Goal: Task Accomplishment & Management: Manage account settings

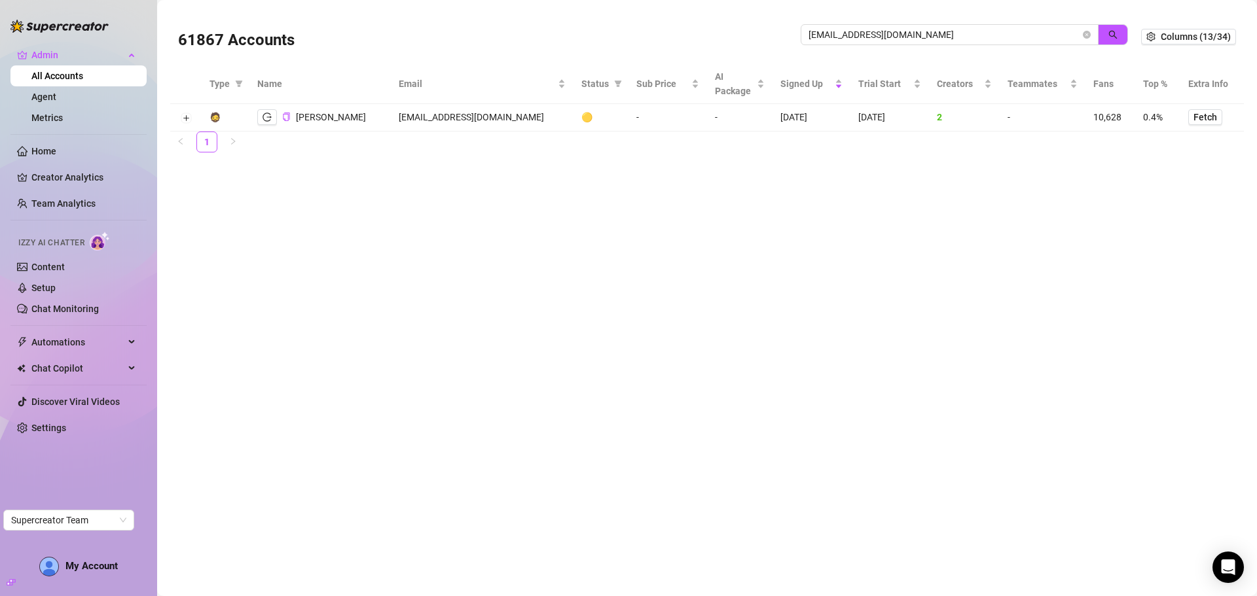
click at [753, 37] on div "61867 Accounts [EMAIL_ADDRESS][DOMAIN_NAME]" at bounding box center [659, 36] width 963 height 45
click at [1110, 32] on icon "search" at bounding box center [1113, 35] width 9 height 9
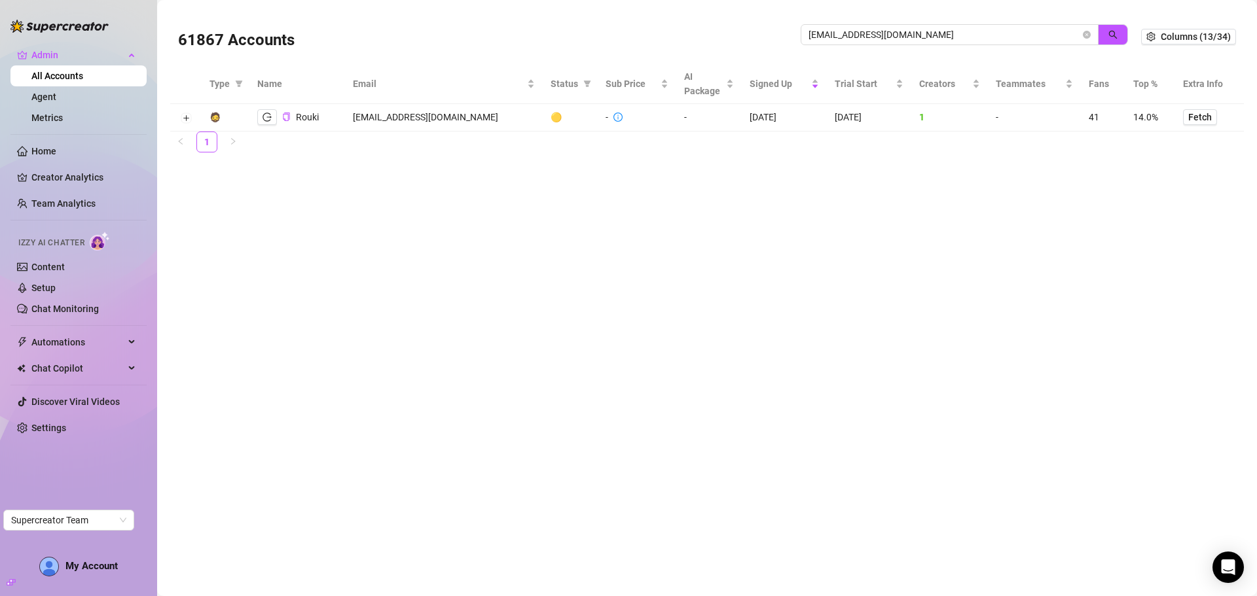
type input "[EMAIL_ADDRESS][DOMAIN_NAME]"
click at [179, 118] on td at bounding box center [185, 117] width 31 height 27
click at [180, 118] on td at bounding box center [185, 117] width 31 height 27
click at [184, 118] on button "Expand row" at bounding box center [186, 118] width 10 height 10
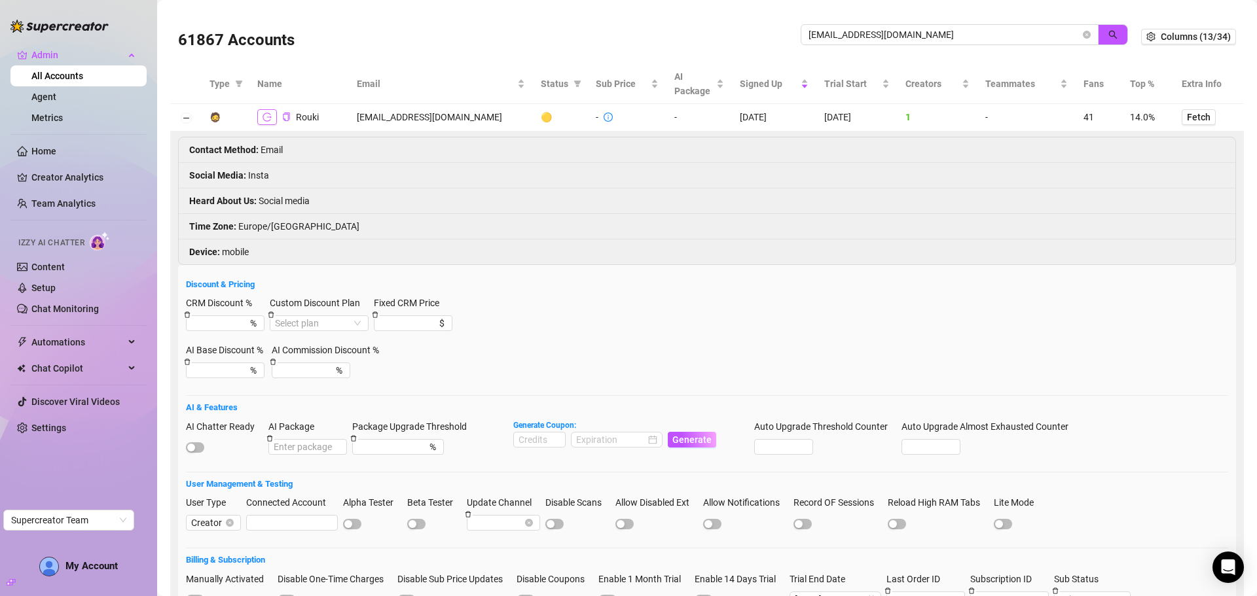
click at [274, 118] on button "button" at bounding box center [267, 117] width 20 height 16
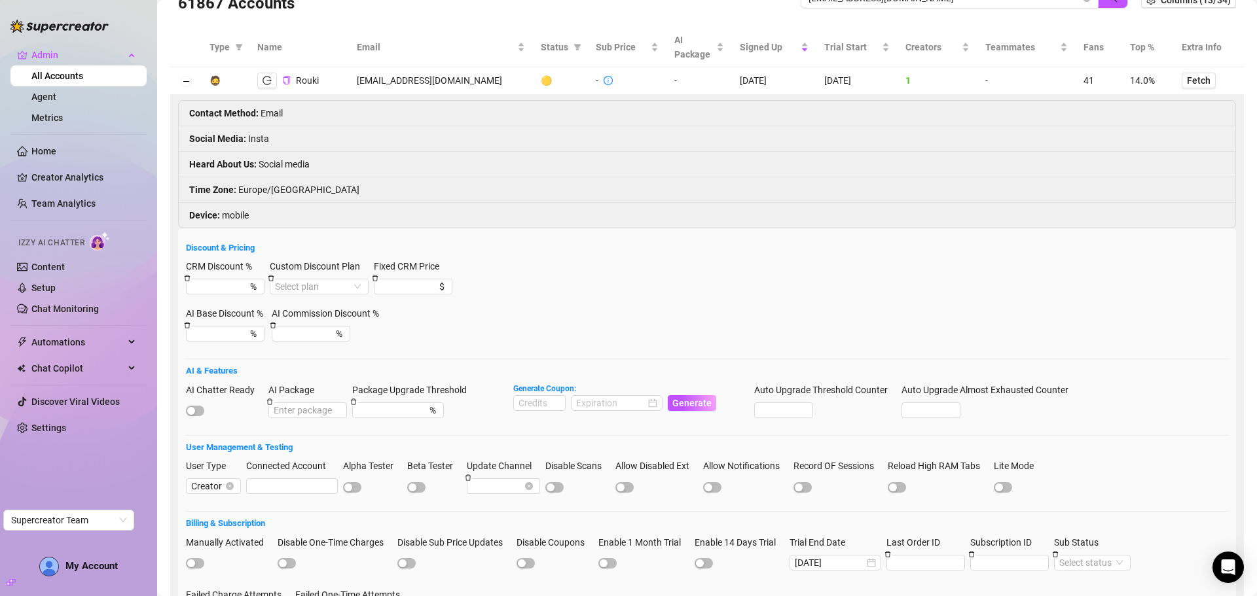
scroll to position [131, 0]
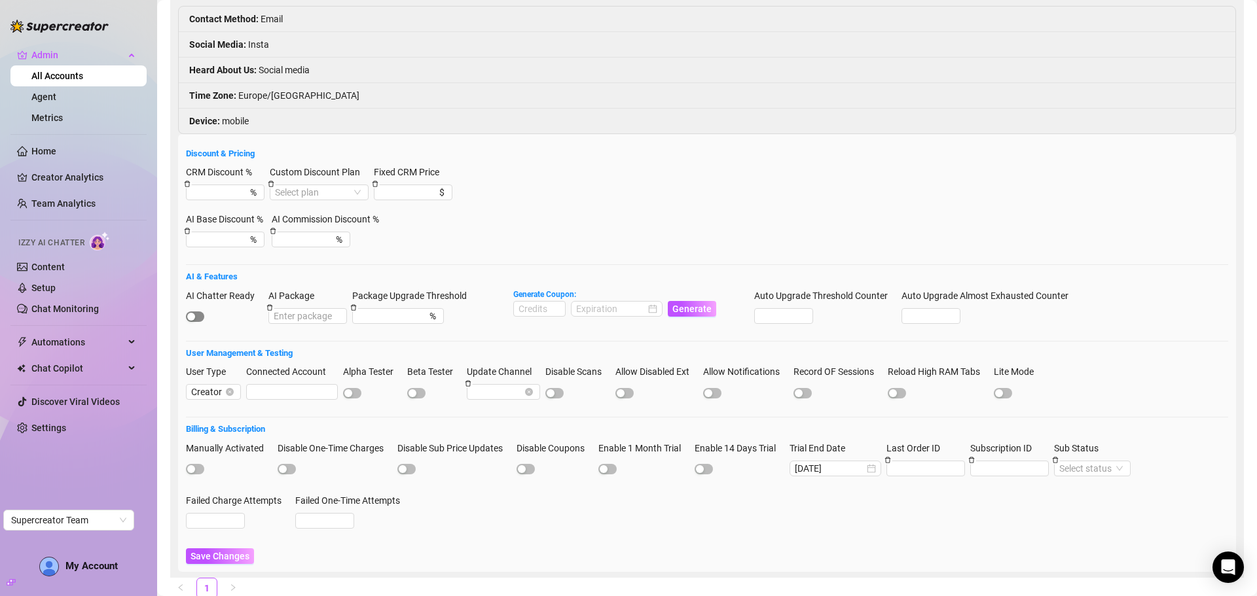
click at [203, 317] on span "button" at bounding box center [195, 317] width 18 height 10
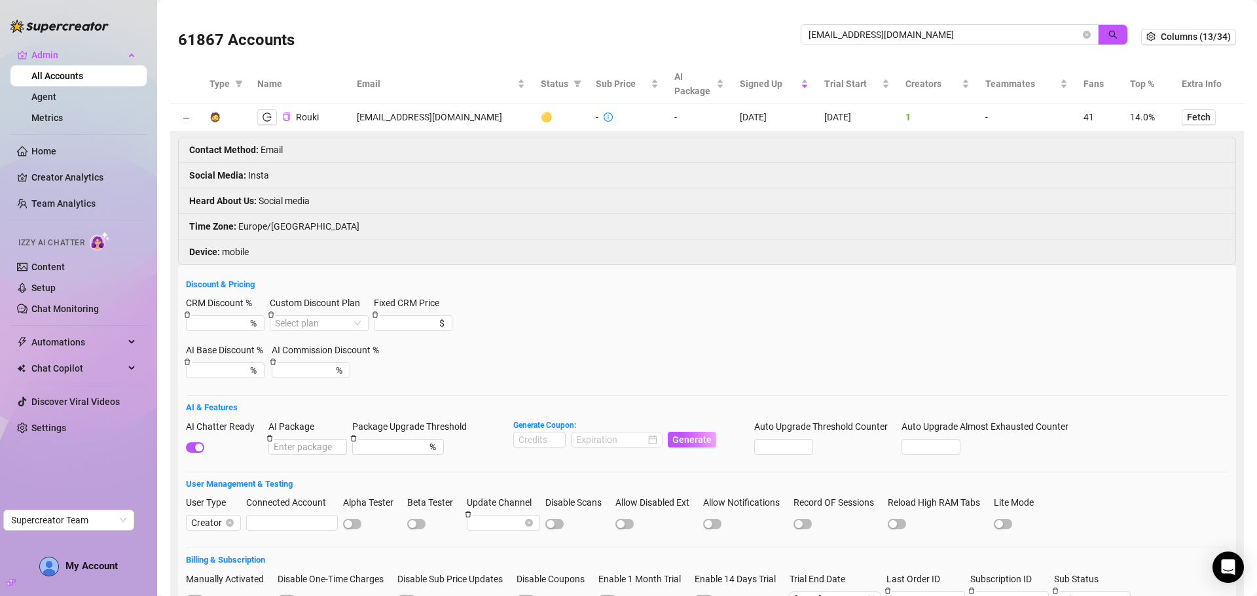
scroll to position [173, 0]
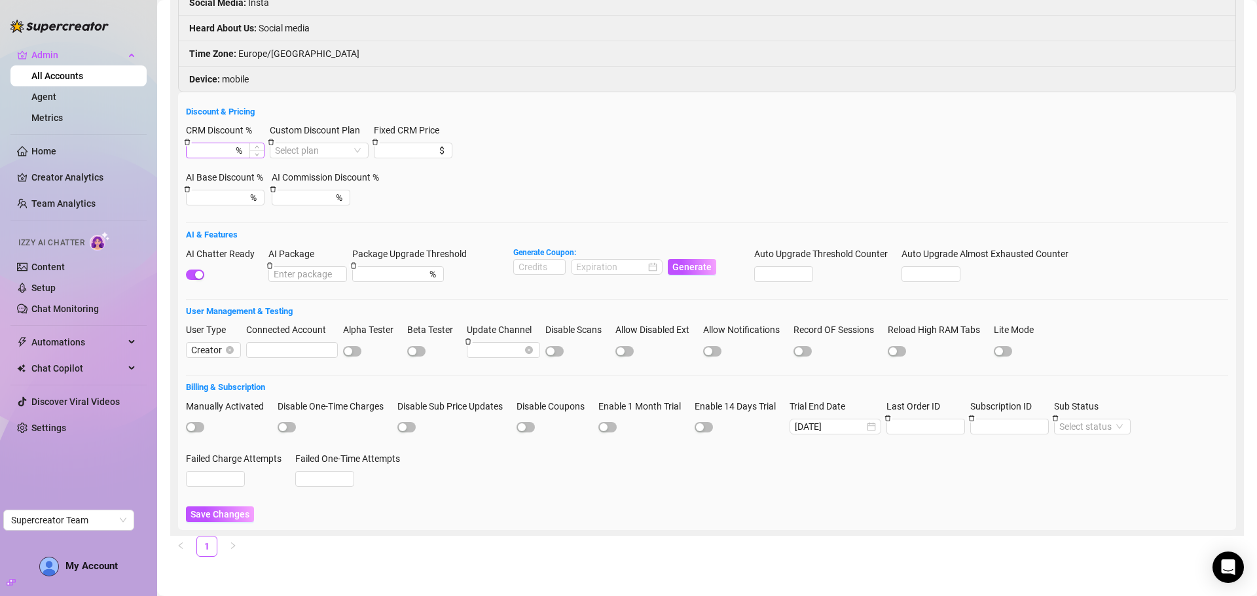
drag, startPoint x: 228, startPoint y: 513, endPoint x: 202, endPoint y: 148, distance: 366.1
click at [228, 511] on span "Save Changes" at bounding box center [219, 514] width 59 height 10
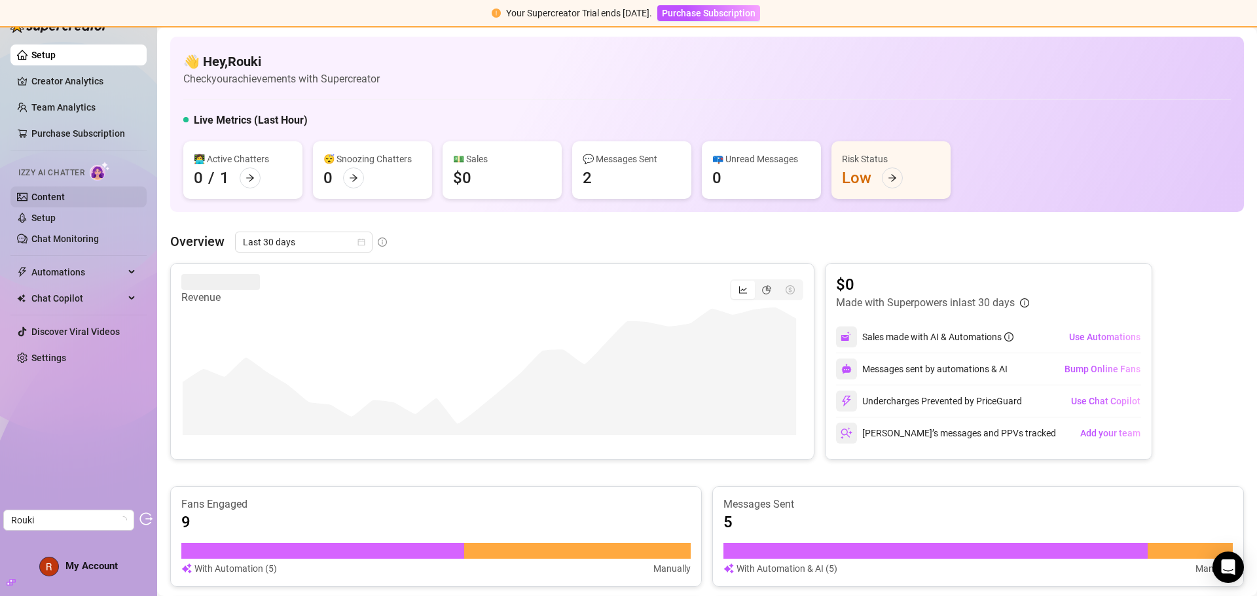
click at [63, 201] on link "Content" at bounding box center [47, 197] width 33 height 10
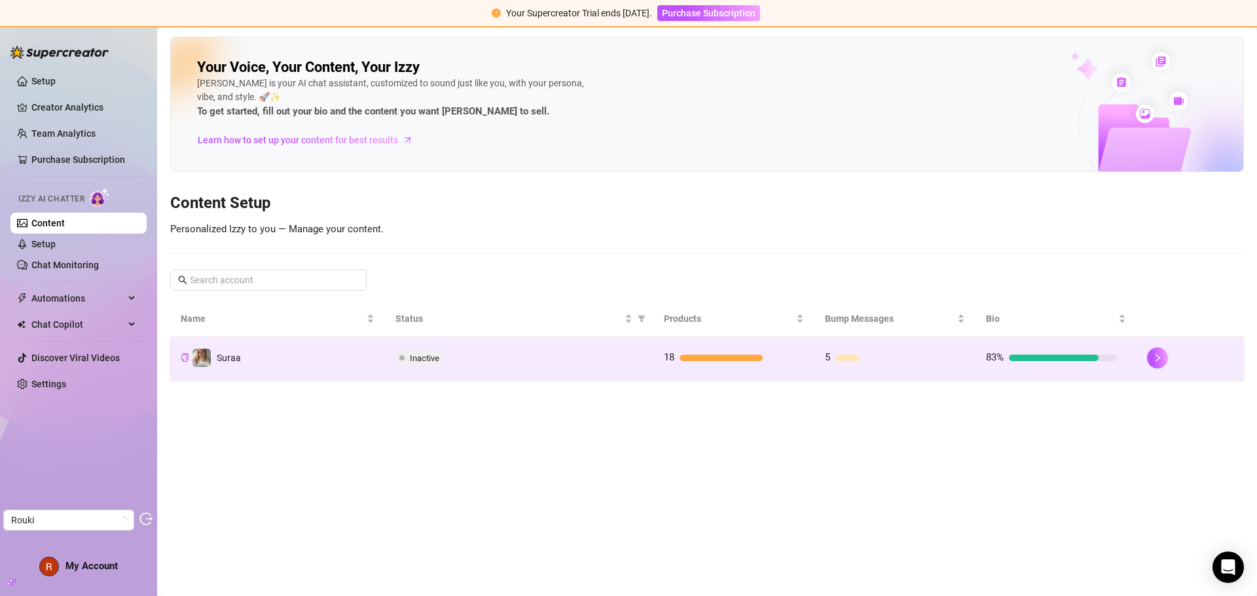
click at [577, 359] on div "Inactive" at bounding box center [518, 358] width 247 height 16
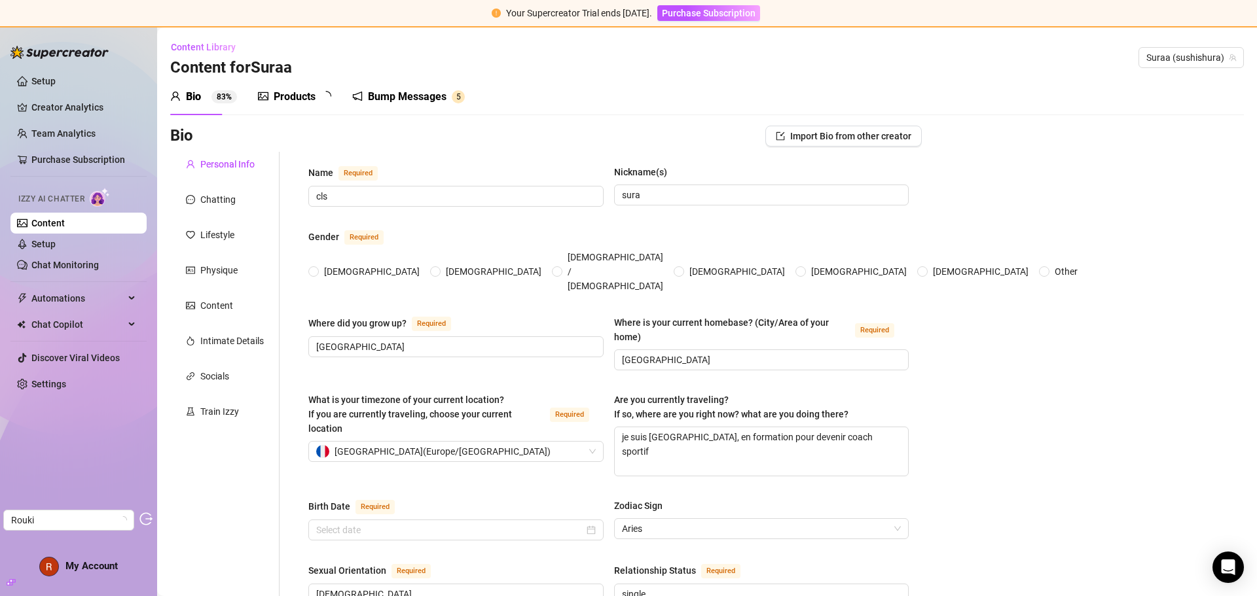
radio input "true"
type input "April 18th, 2006"
click at [304, 101] on div "Products" at bounding box center [295, 97] width 42 height 16
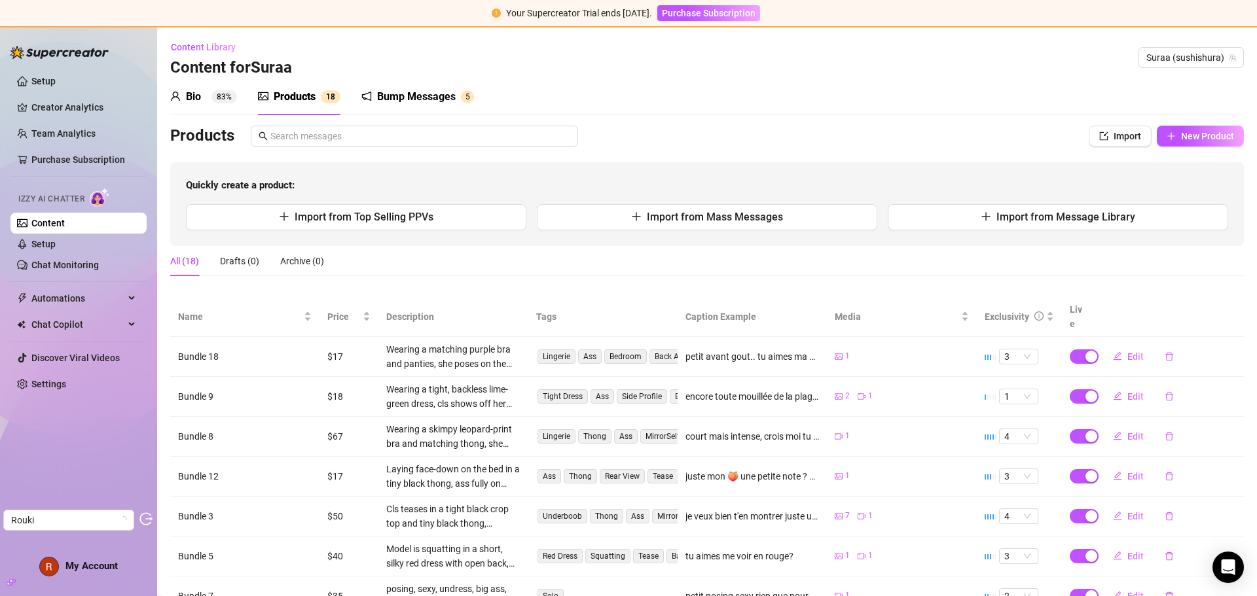
click at [435, 98] on div "Bump Messages" at bounding box center [416, 97] width 79 height 16
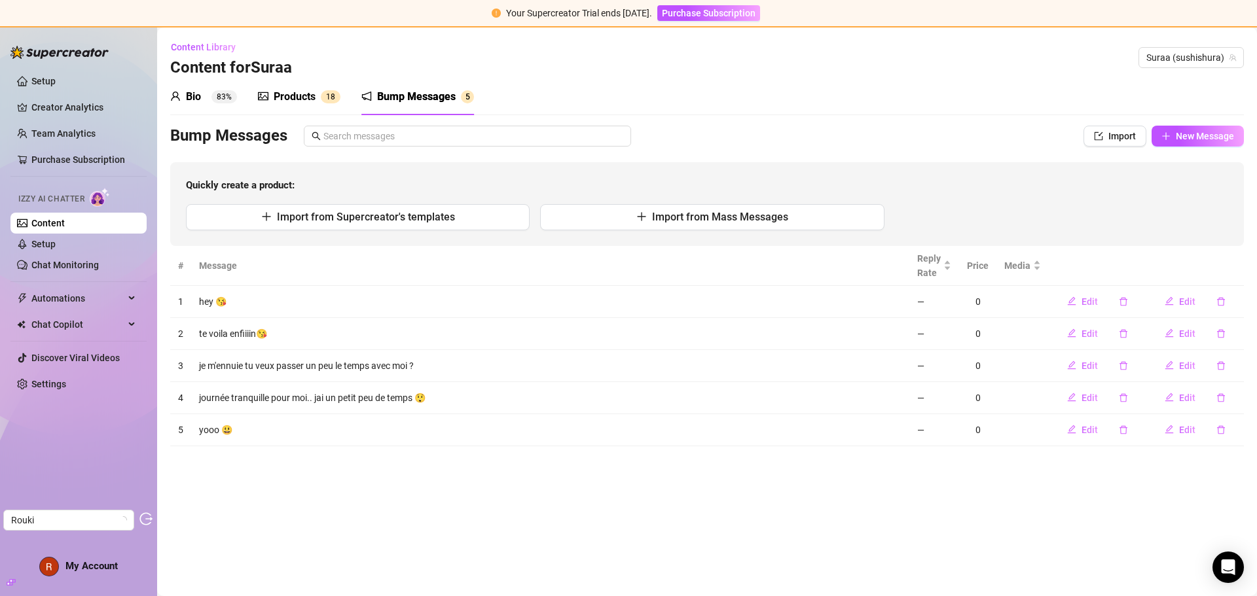
click at [293, 90] on div "Products" at bounding box center [295, 97] width 42 height 16
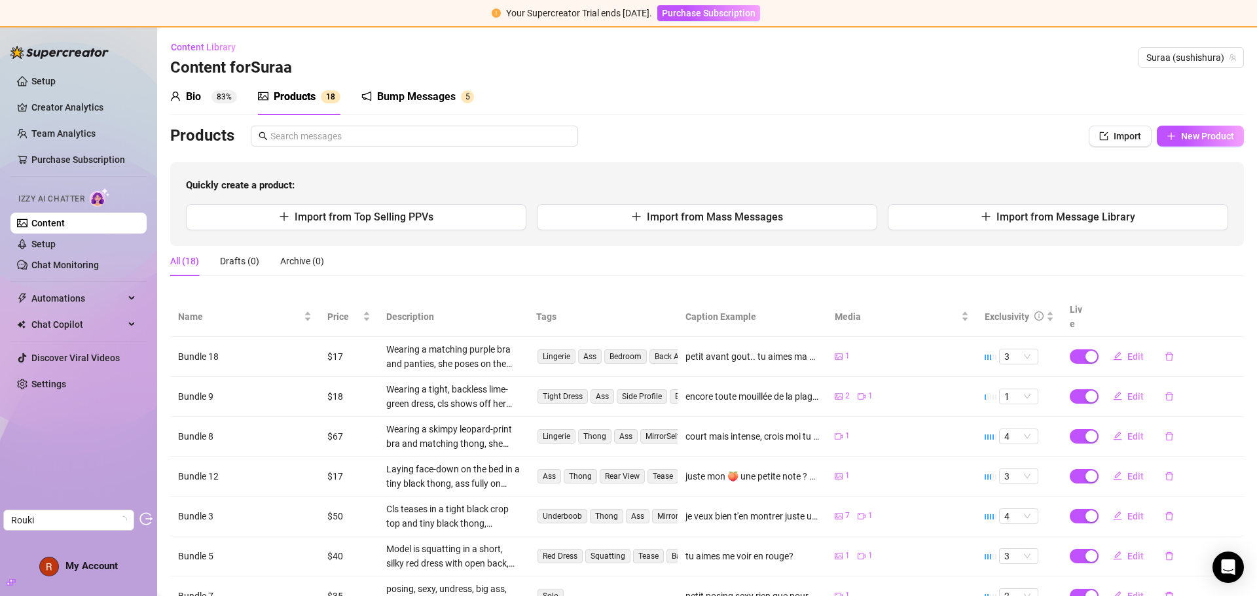
click at [209, 96] on div "Bio 83%" at bounding box center [203, 97] width 67 height 16
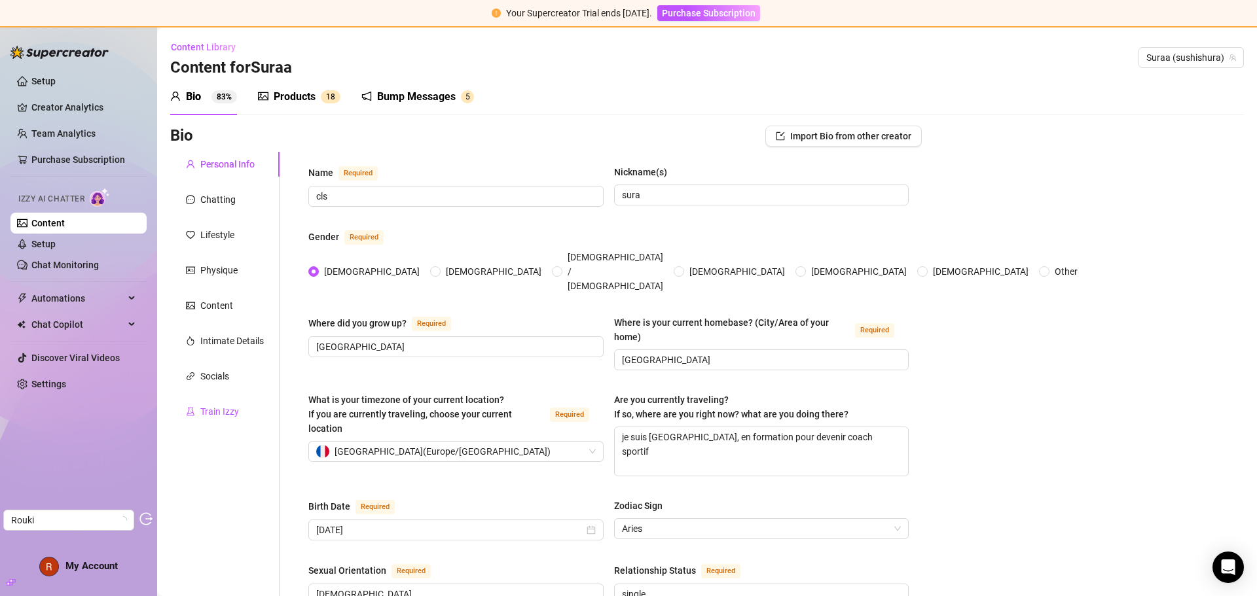
click at [223, 406] on div "Train Izzy" at bounding box center [219, 411] width 39 height 14
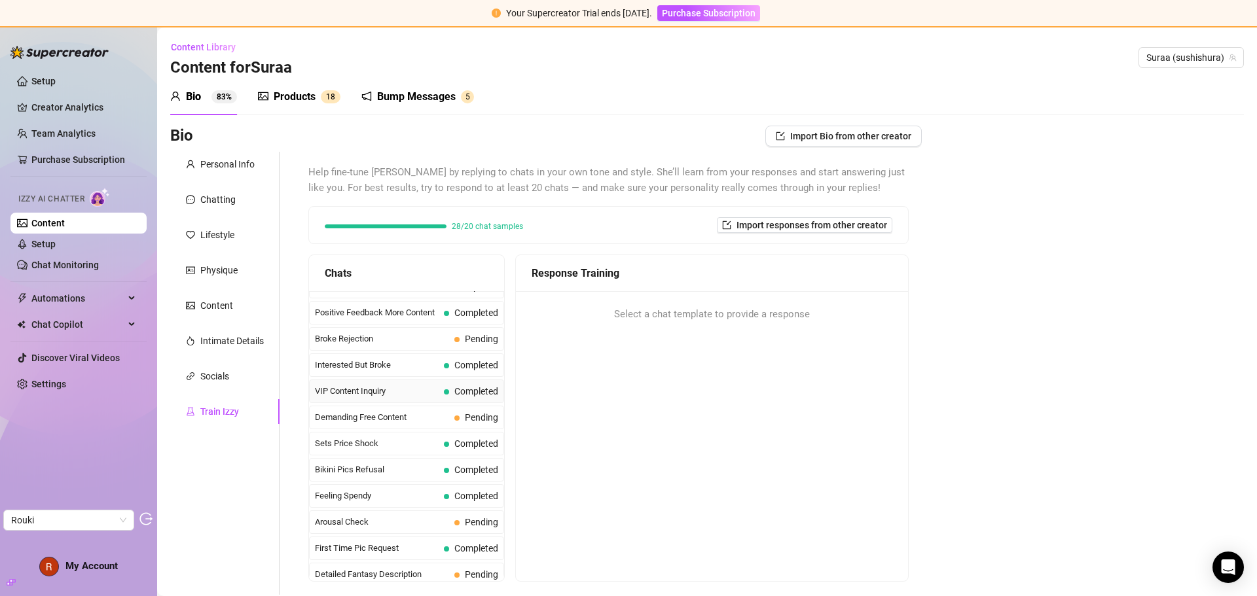
scroll to position [262, 0]
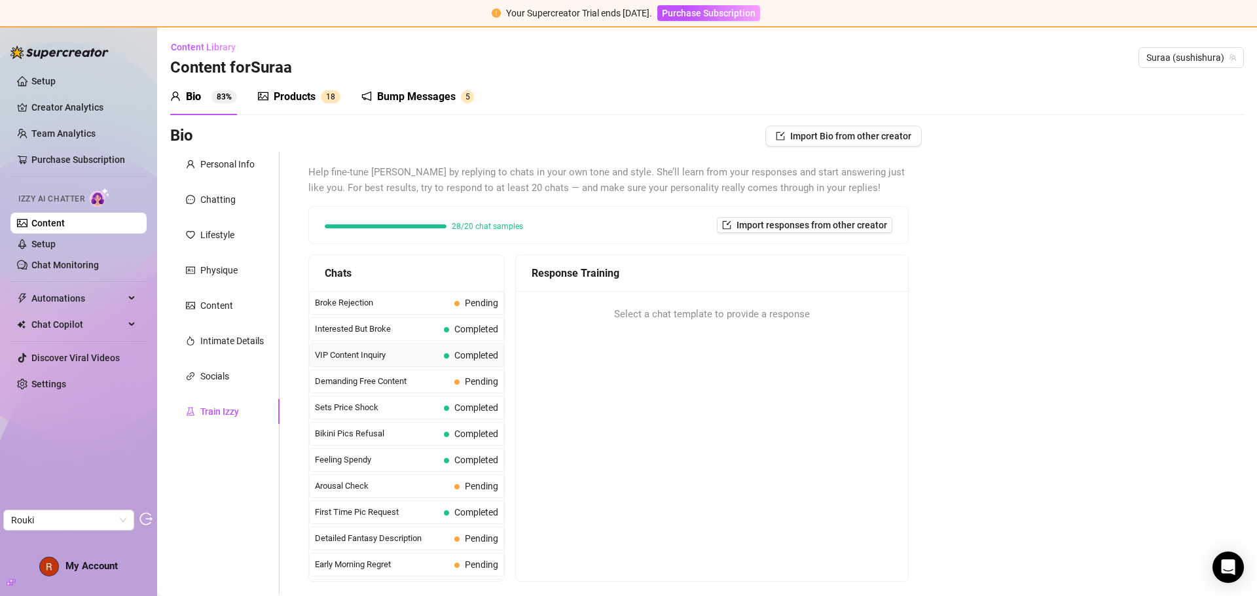
click at [398, 366] on div "VIP Content Inquiry Completed" at bounding box center [406, 356] width 195 height 24
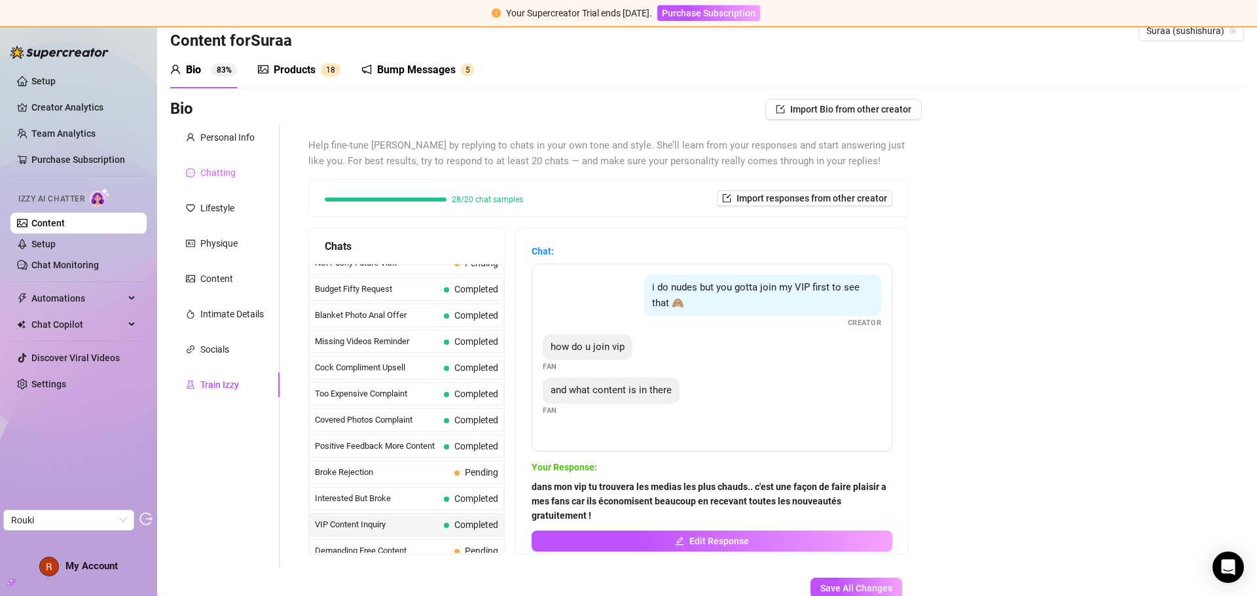
scroll to position [0, 0]
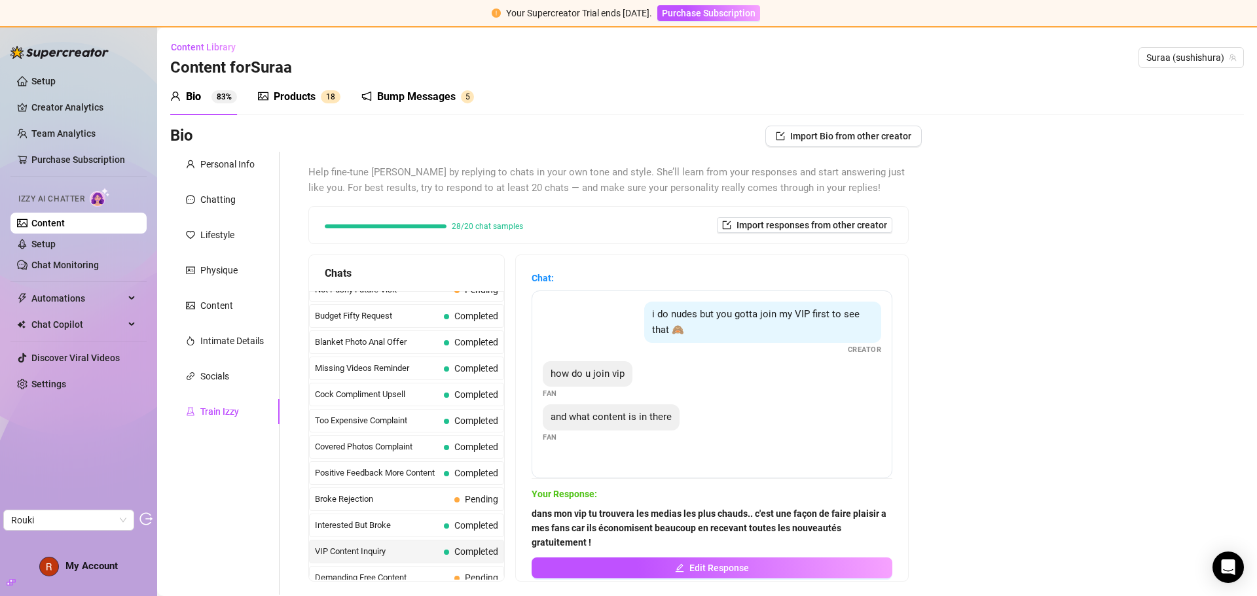
click at [213, 102] on span "83%" at bounding box center [224, 96] width 26 height 13
